Goal: Information Seeking & Learning: Learn about a topic

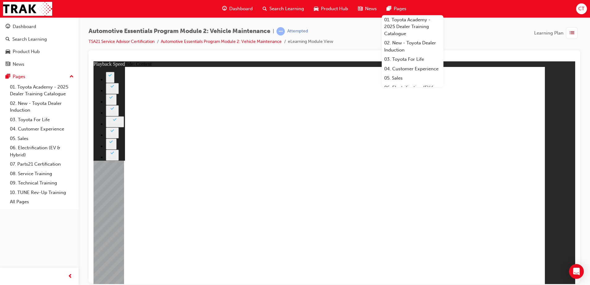
type input "8"
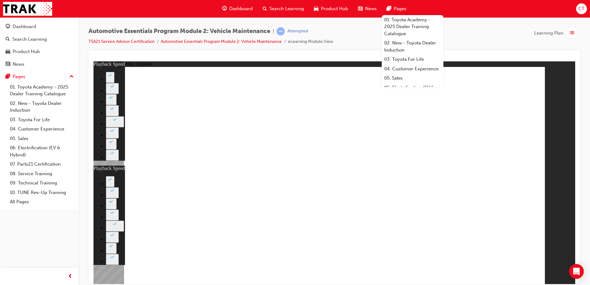
type input "21"
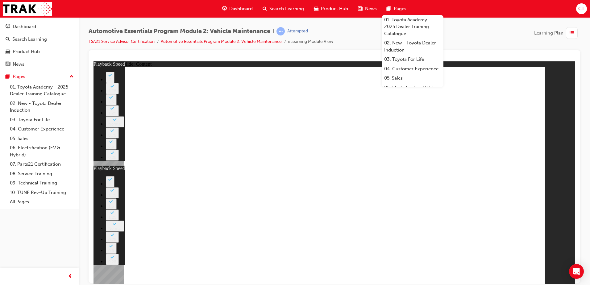
type input "8"
type input "21"
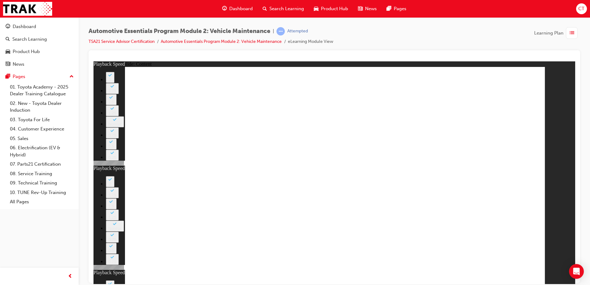
type input "10"
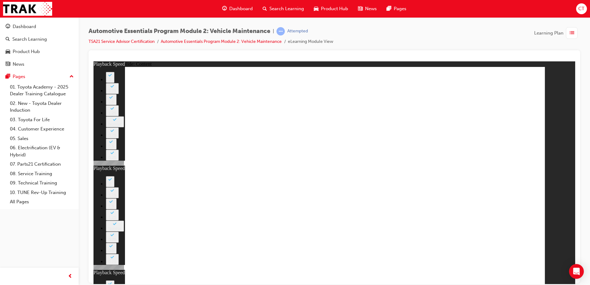
type input "8"
type input "21"
type input "10"
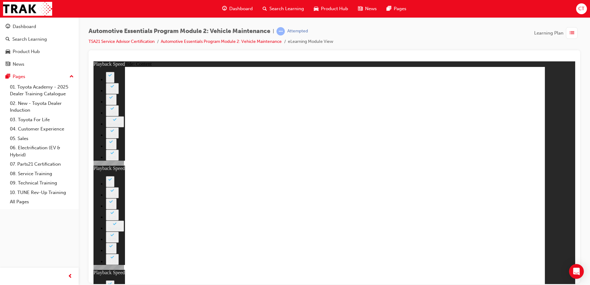
type input "56"
type input "8"
type input "21"
type input "10"
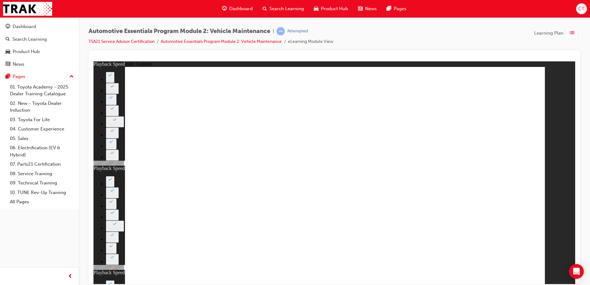
drag, startPoint x: 229, startPoint y: 194, endPoint x: 228, endPoint y: 198, distance: 4.5
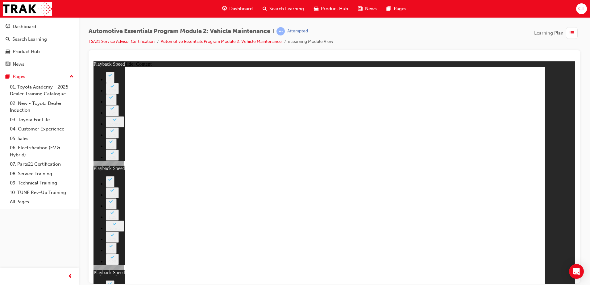
type input "13"
type input "8"
type input "21"
type input "10"
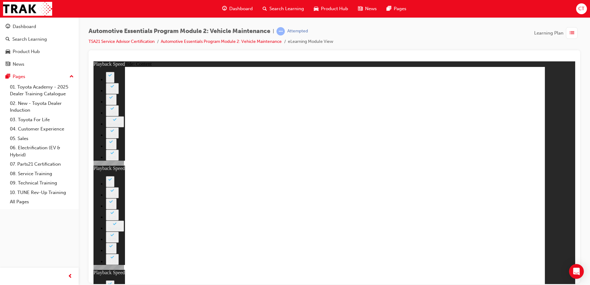
type input "56"
type input "13"
type input "8"
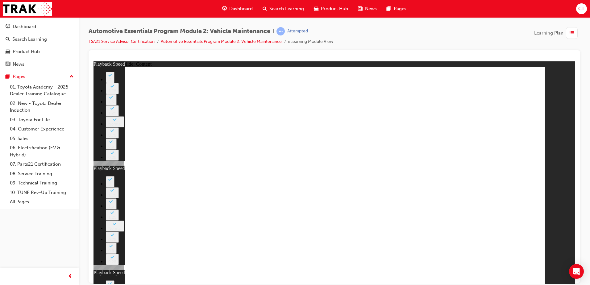
type input "21"
type input "10"
type input "56"
type input "13"
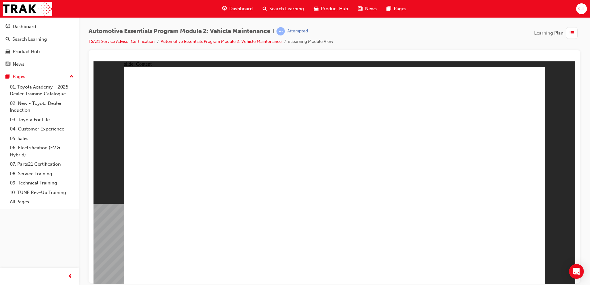
radio input "true"
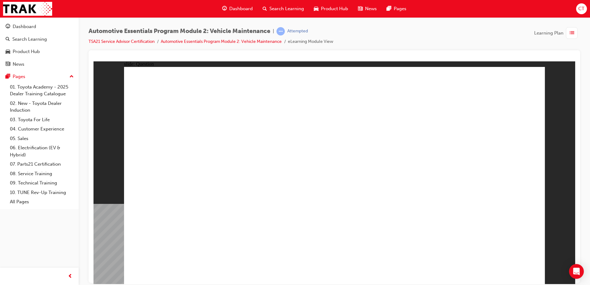
radio input "true"
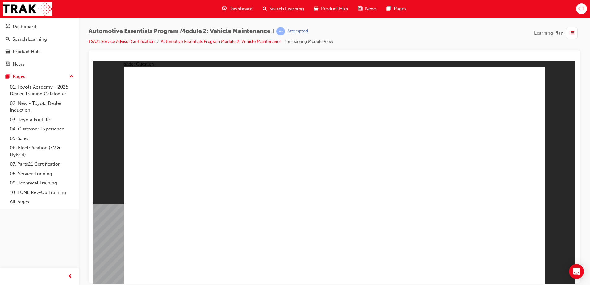
radio input "false"
radio input "true"
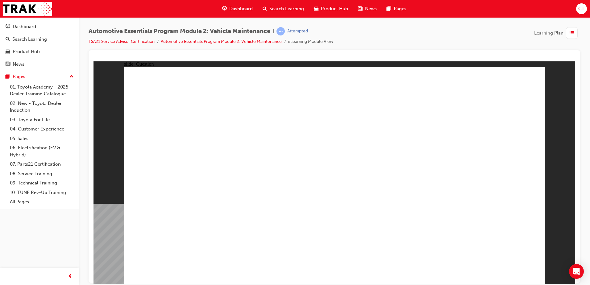
radio input "true"
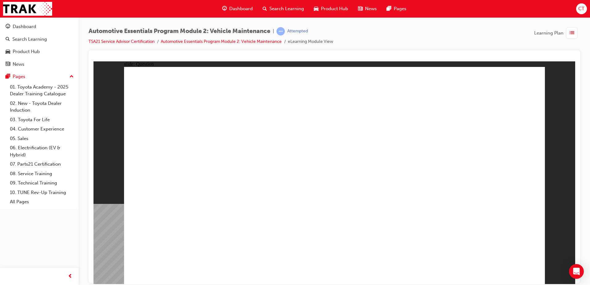
radio input "true"
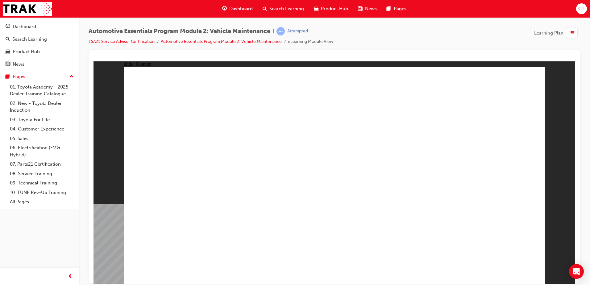
drag, startPoint x: 490, startPoint y: 72, endPoint x: 489, endPoint y: 77, distance: 4.6
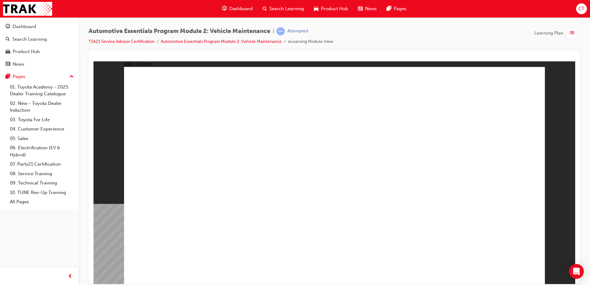
drag, startPoint x: 523, startPoint y: 77, endPoint x: 559, endPoint y: 176, distance: 104.9
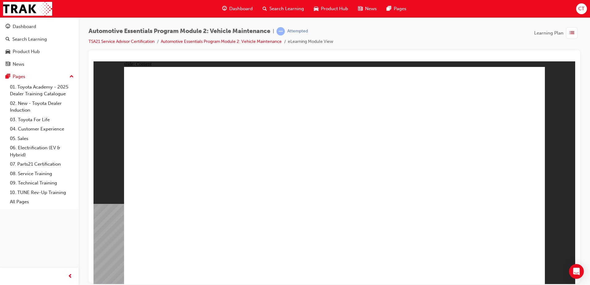
drag, startPoint x: 537, startPoint y: 73, endPoint x: 475, endPoint y: 118, distance: 76.9
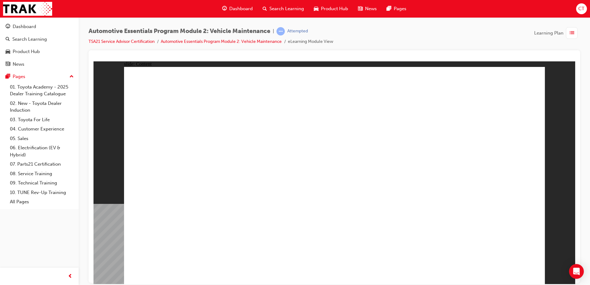
drag, startPoint x: 518, startPoint y: 77, endPoint x: 507, endPoint y: 92, distance: 18.9
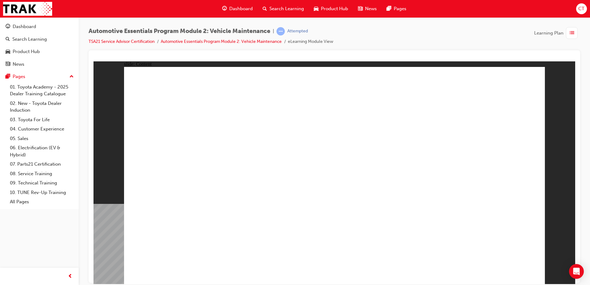
radio input "true"
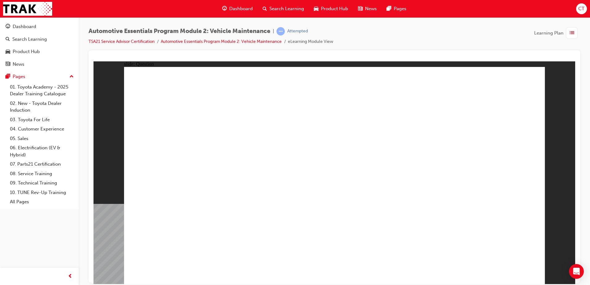
radio input "true"
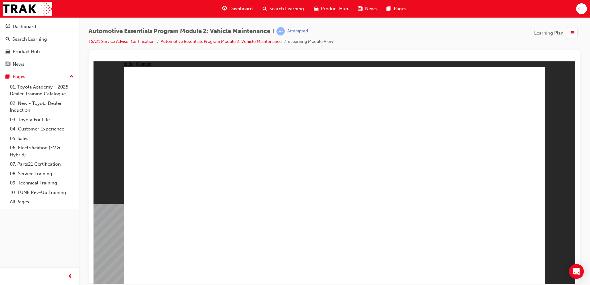
drag, startPoint x: 492, startPoint y: 256, endPoint x: 493, endPoint y: 268, distance: 11.7
drag, startPoint x: 478, startPoint y: 256, endPoint x: 477, endPoint y: 265, distance: 9.0
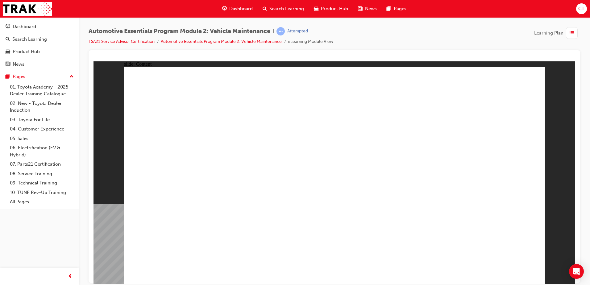
radio input "true"
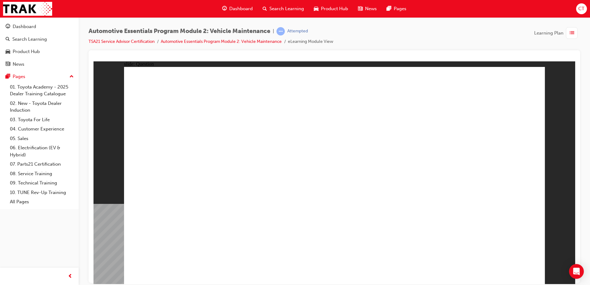
radio input "true"
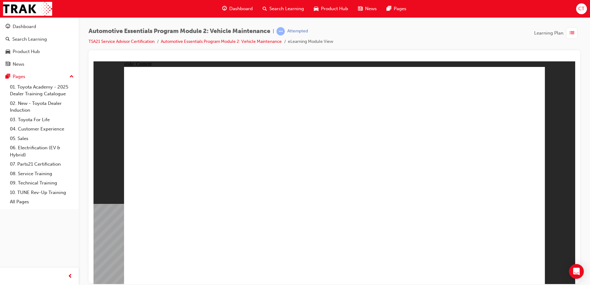
drag, startPoint x: 516, startPoint y: 275, endPoint x: 547, endPoint y: 246, distance: 42.4
drag, startPoint x: 499, startPoint y: 264, endPoint x: 502, endPoint y: 270, distance: 7.3
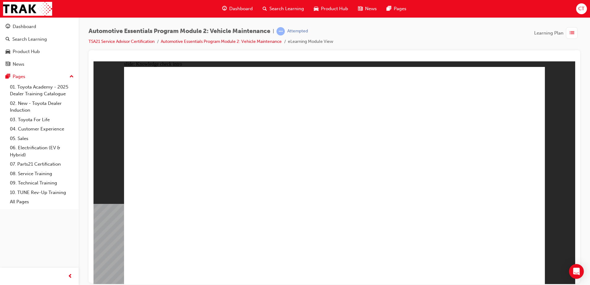
radio input "true"
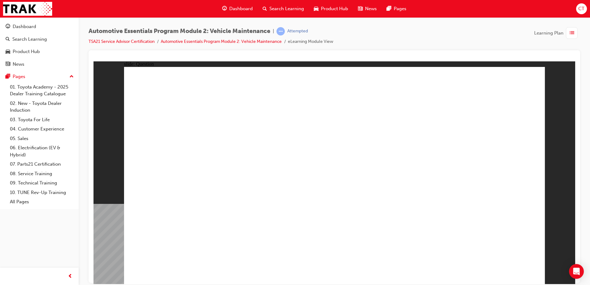
radio input "true"
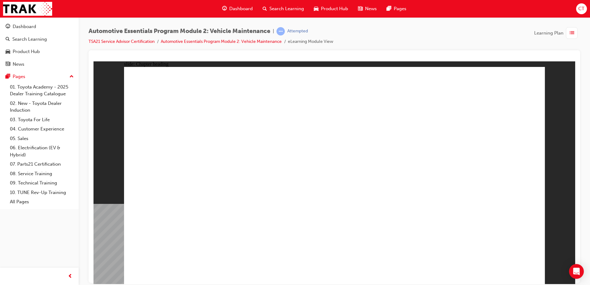
click at [20, 31] on link "Dashboard" at bounding box center [39, 26] width 74 height 11
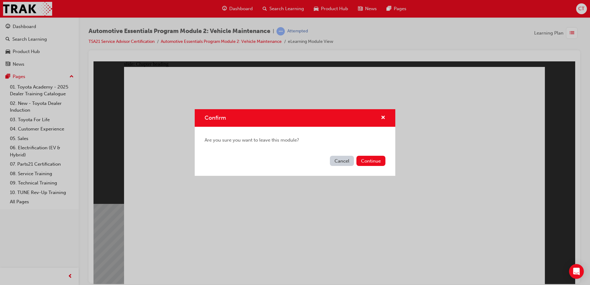
click at [345, 162] on button "Cancel" at bounding box center [342, 161] width 24 height 10
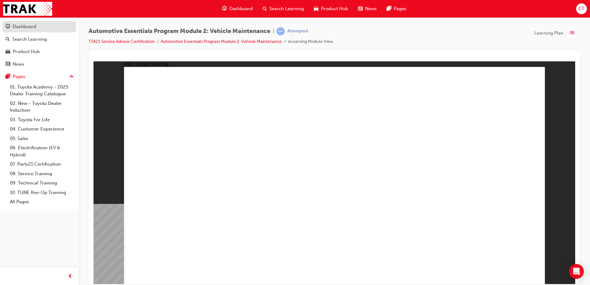
click at [25, 30] on div "Dashboard" at bounding box center [40, 27] width 68 height 8
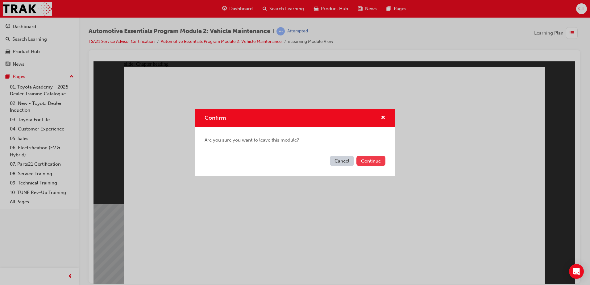
click at [381, 161] on button "Continue" at bounding box center [371, 161] width 29 height 10
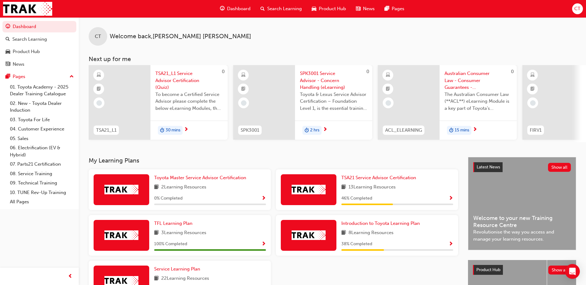
click at [411, 113] on div at bounding box center [409, 102] width 62 height 75
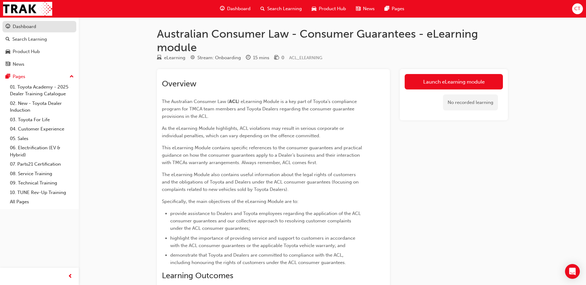
click at [40, 27] on div "Dashboard" at bounding box center [40, 27] width 68 height 8
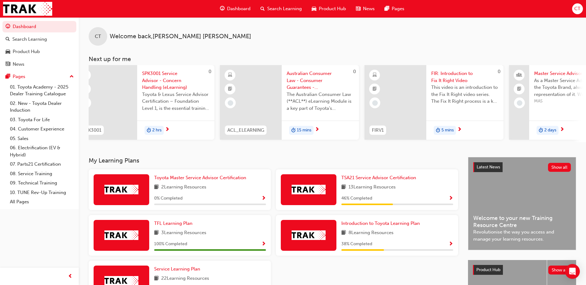
scroll to position [0, 150]
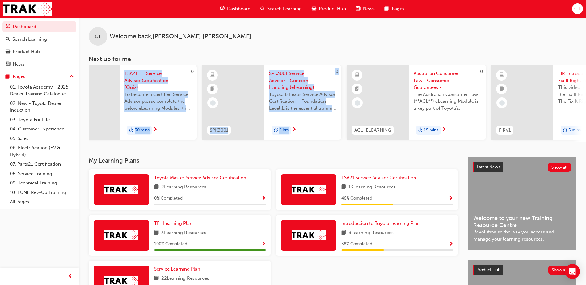
drag, startPoint x: 180, startPoint y: 142, endPoint x: 88, endPoint y: 141, distance: 92.6
click at [88, 141] on div "CT Welcome back , Cathryn Torney Next up for me 0 TSA21_L1 TSA21_L1 Service Adv…" at bounding box center [332, 79] width 507 height 125
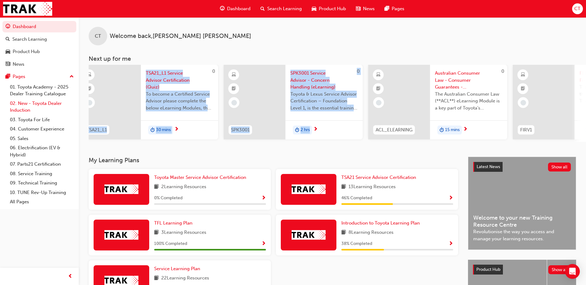
scroll to position [0, 0]
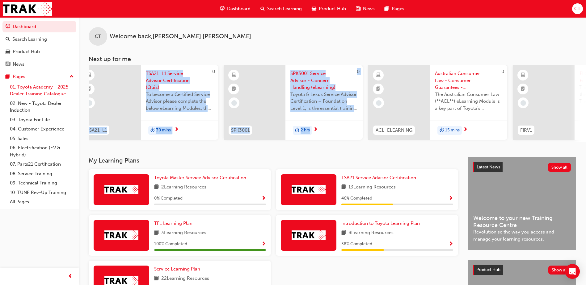
click at [25, 93] on link "01. Toyota Academy - 2025 Dealer Training Catalogue" at bounding box center [41, 90] width 69 height 16
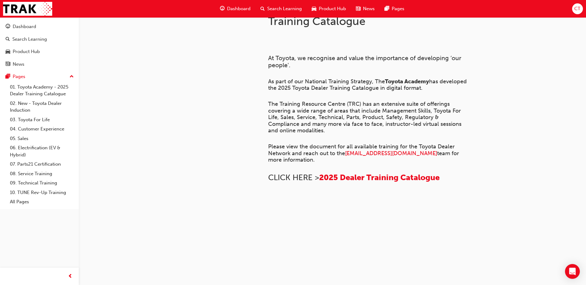
scroll to position [278, 0]
click at [35, 129] on link "04. Customer Experience" at bounding box center [41, 129] width 69 height 10
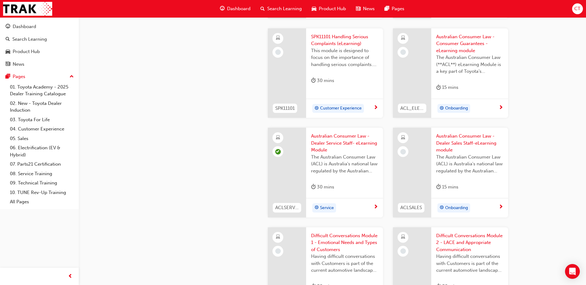
scroll to position [401, 0]
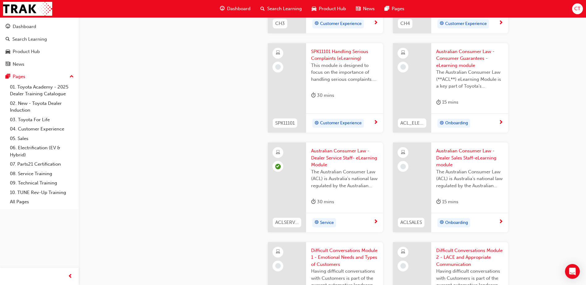
click at [456, 152] on span "Australian Consumer Law - Dealer Sales Staff-eLearning module" at bounding box center [469, 158] width 67 height 21
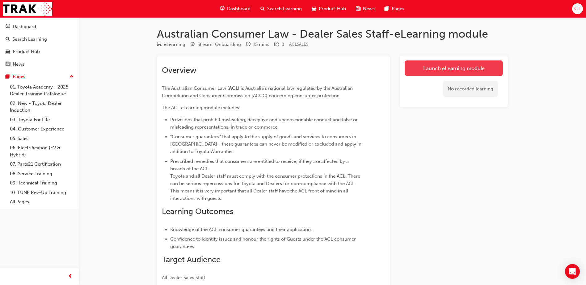
click at [458, 66] on link "Launch eLearning module" at bounding box center [453, 68] width 98 height 15
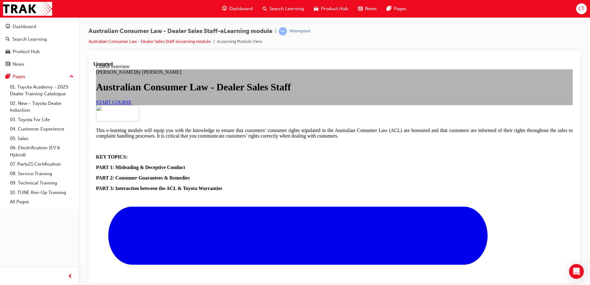
scroll to position [68, 0]
click at [132, 105] on link "START COURSE" at bounding box center [113, 101] width 35 height 5
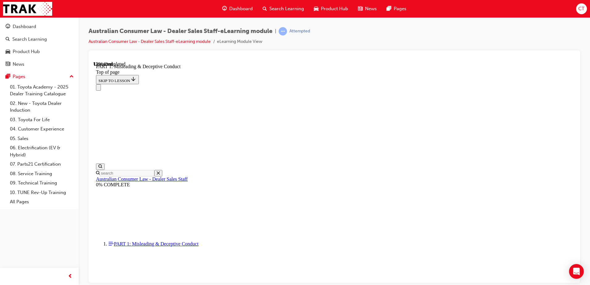
scroll to position [401, 0]
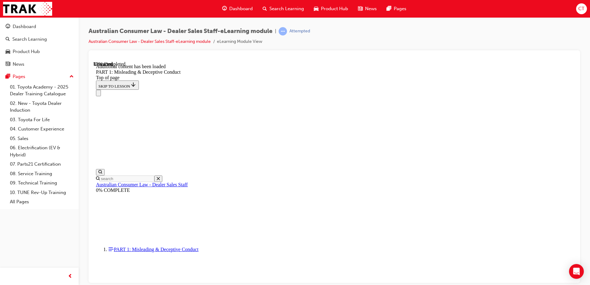
scroll to position [706, 0]
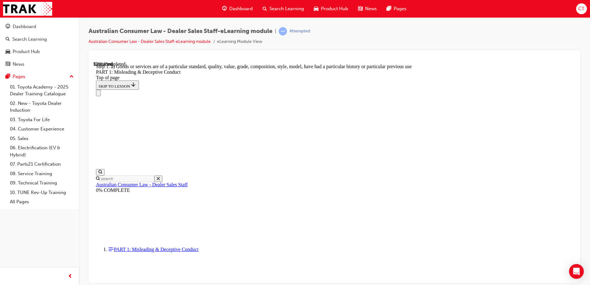
scroll to position [710, 0]
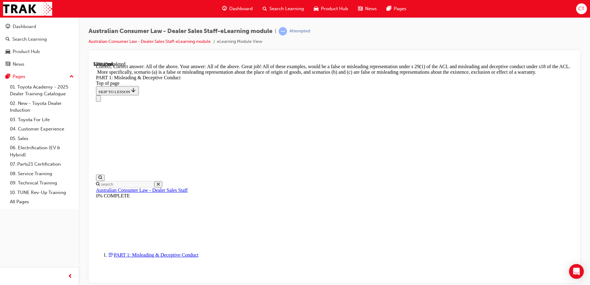
scroll to position [1061, 0]
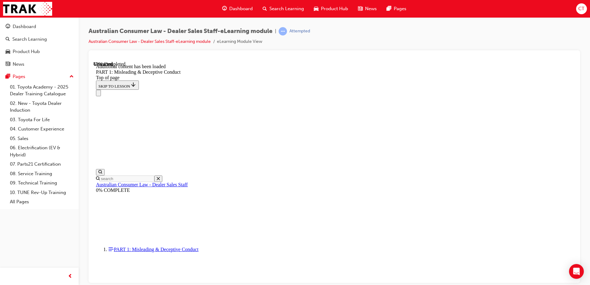
scroll to position [1218, 0]
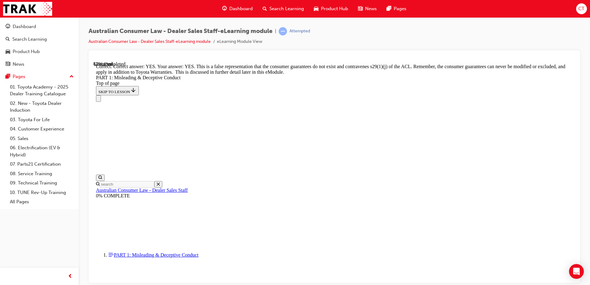
scroll to position [1280, 0]
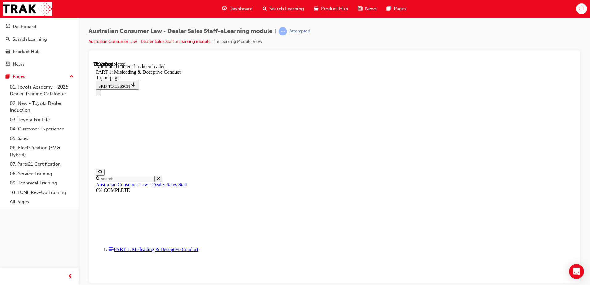
scroll to position [1508, 0]
click button "START"
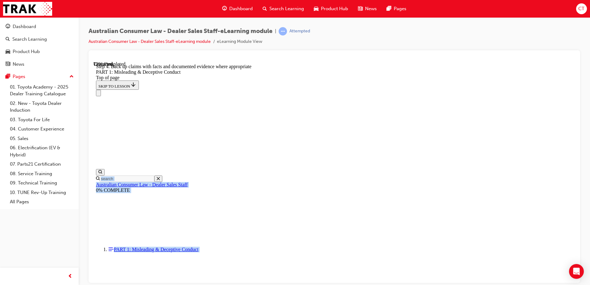
drag, startPoint x: 591, startPoint y: 190, endPoint x: 588, endPoint y: 183, distance: 7.6
drag, startPoint x: 588, startPoint y: 183, endPoint x: 532, endPoint y: 140, distance: 69.8
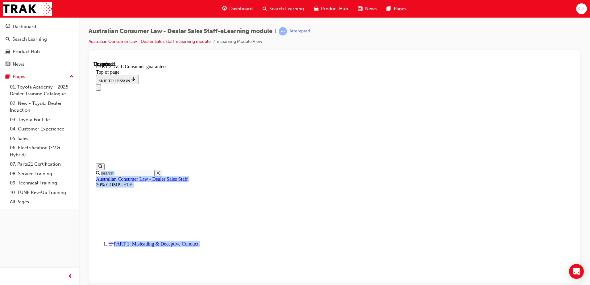
scroll to position [19, 0]
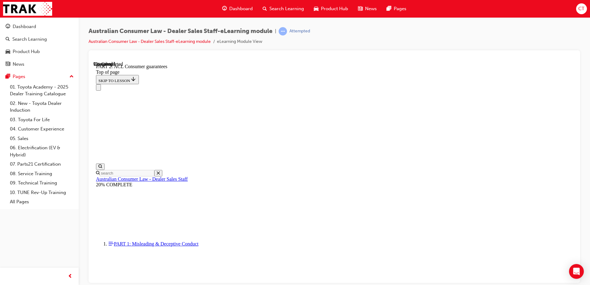
scroll to position [945, 0]
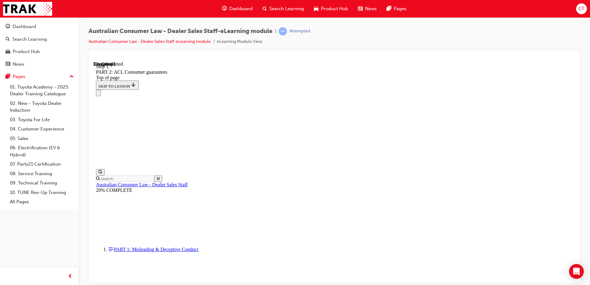
scroll to position [1001, 0]
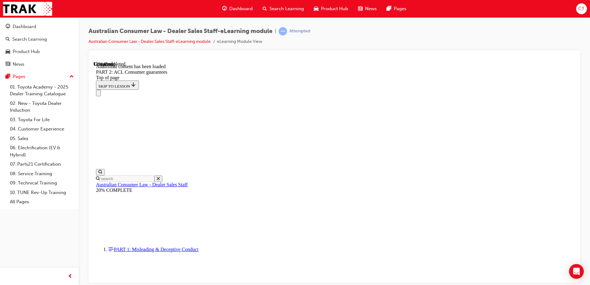
scroll to position [1167, 0]
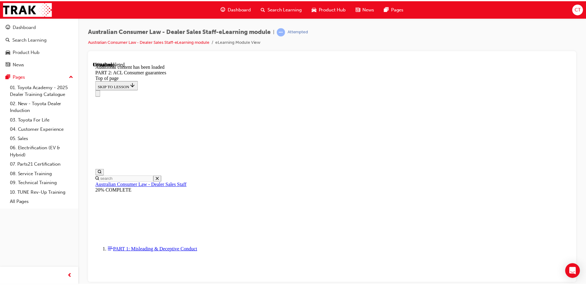
scroll to position [1334, 0]
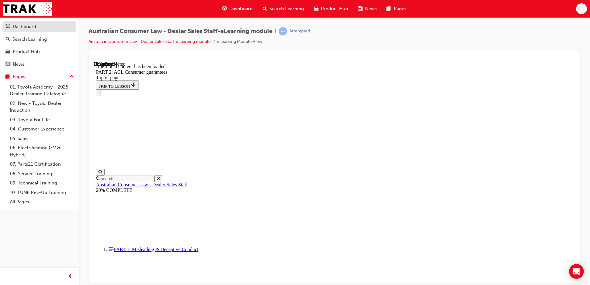
click at [29, 26] on div "Dashboard" at bounding box center [24, 26] width 23 height 7
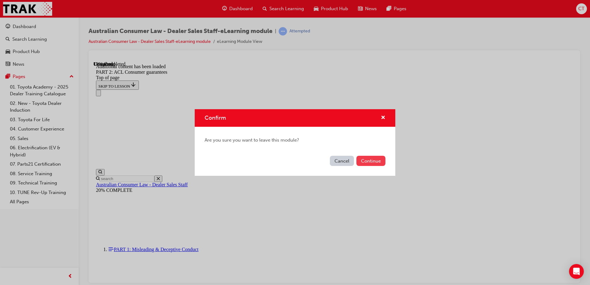
click at [368, 162] on button "Continue" at bounding box center [371, 161] width 29 height 10
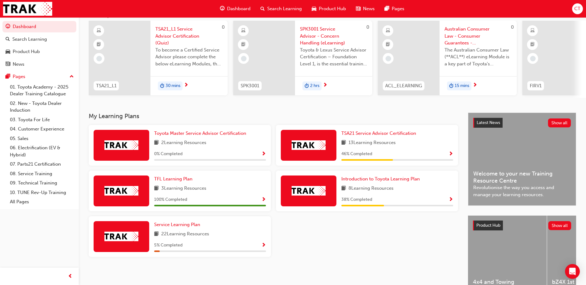
scroll to position [62, 0]
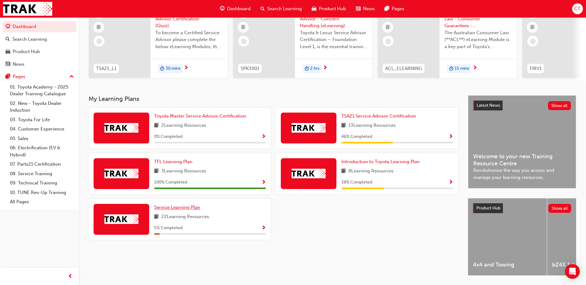
click at [182, 210] on span "Service Learning Plan" at bounding box center [177, 208] width 46 height 6
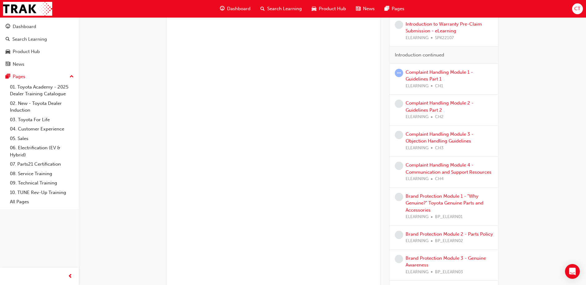
scroll to position [401, 0]
